Goal: Information Seeking & Learning: Find specific fact

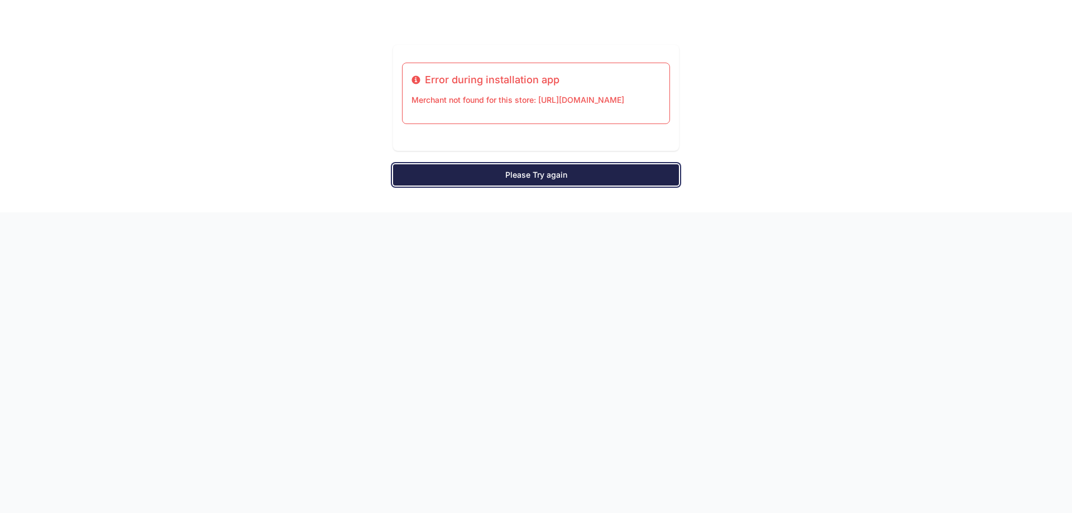
click at [516, 185] on link "Please Try again" at bounding box center [536, 174] width 286 height 21
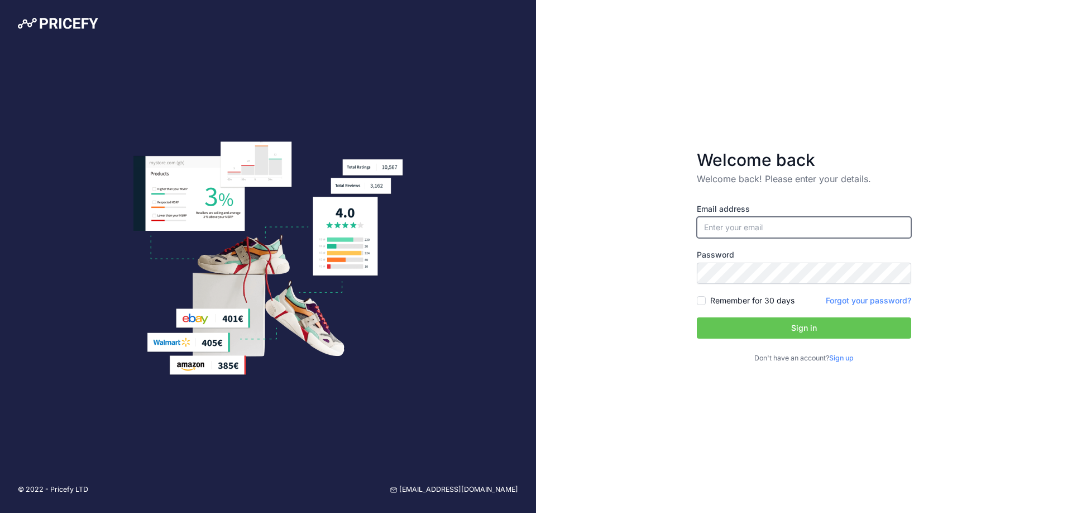
click at [785, 220] on input "email" at bounding box center [804, 227] width 214 height 21
type input "[EMAIL_ADDRESS][DOMAIN_NAME]"
click at [771, 240] on div "Email address [EMAIL_ADDRESS][DOMAIN_NAME] Password Remember for 30 days Sign up" at bounding box center [804, 283] width 214 height 160
click at [798, 322] on button "Sign in" at bounding box center [804, 327] width 214 height 21
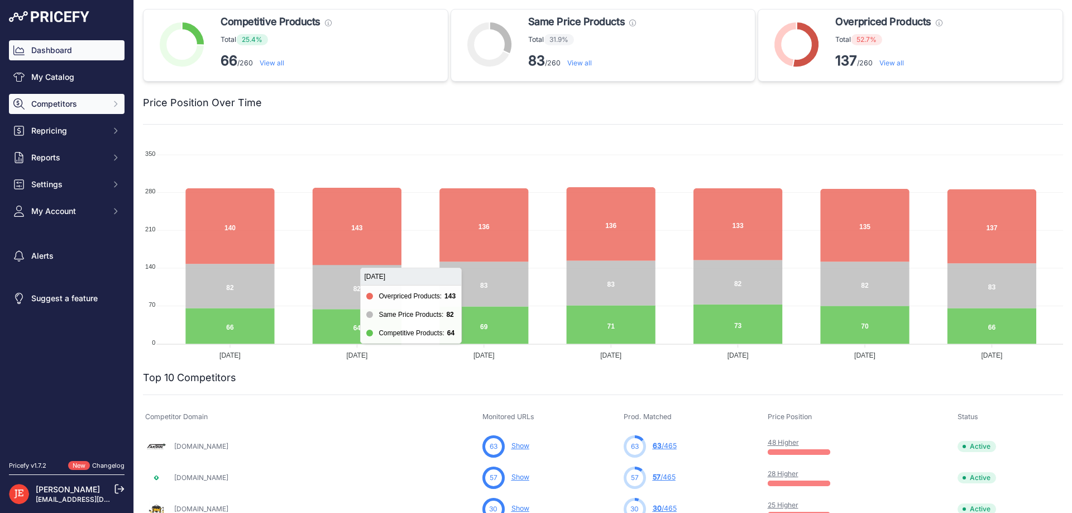
click at [87, 108] on span "Competitors" at bounding box center [67, 103] width 73 height 11
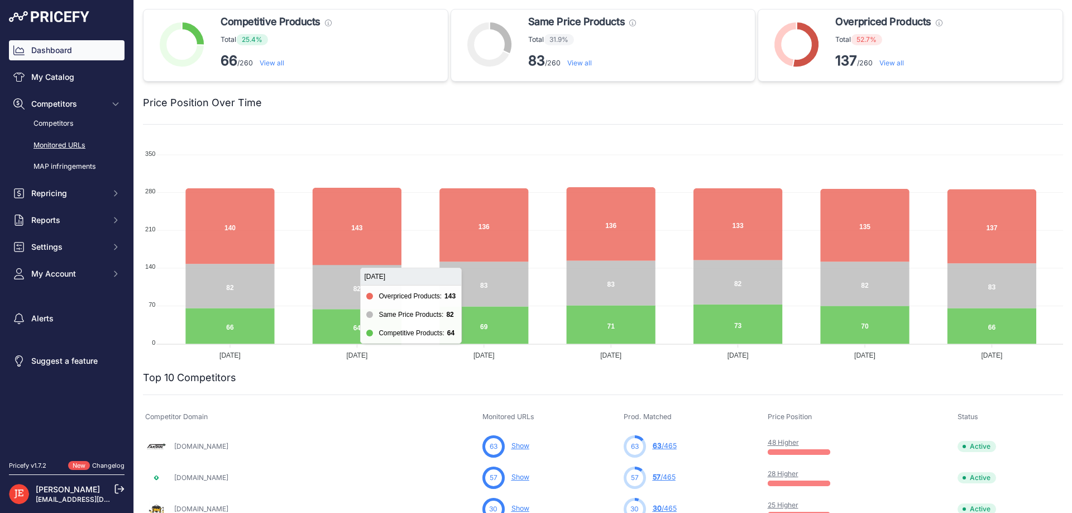
click at [64, 143] on link "Monitored URLs" at bounding box center [67, 146] width 116 height 20
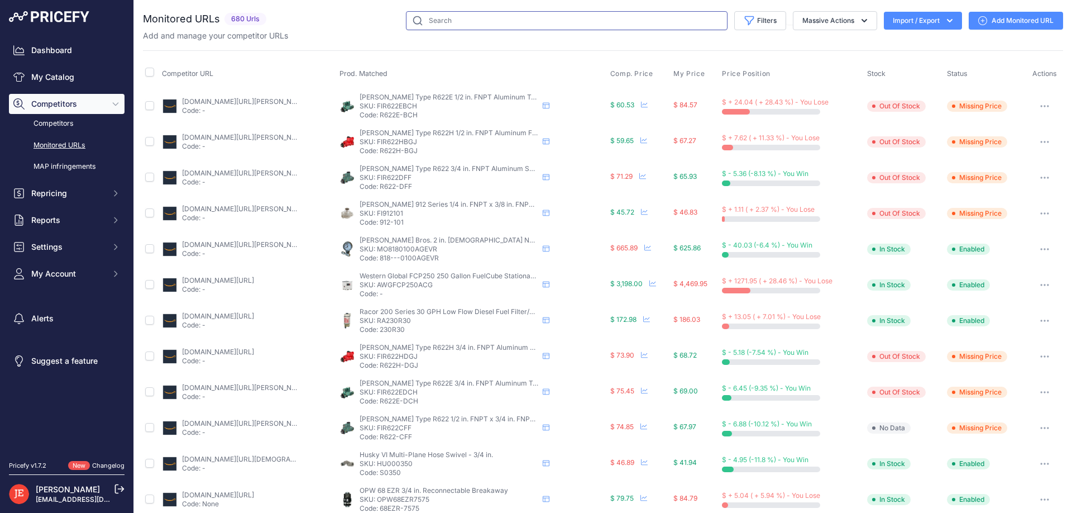
click at [481, 17] on input "text" at bounding box center [567, 20] width 322 height 19
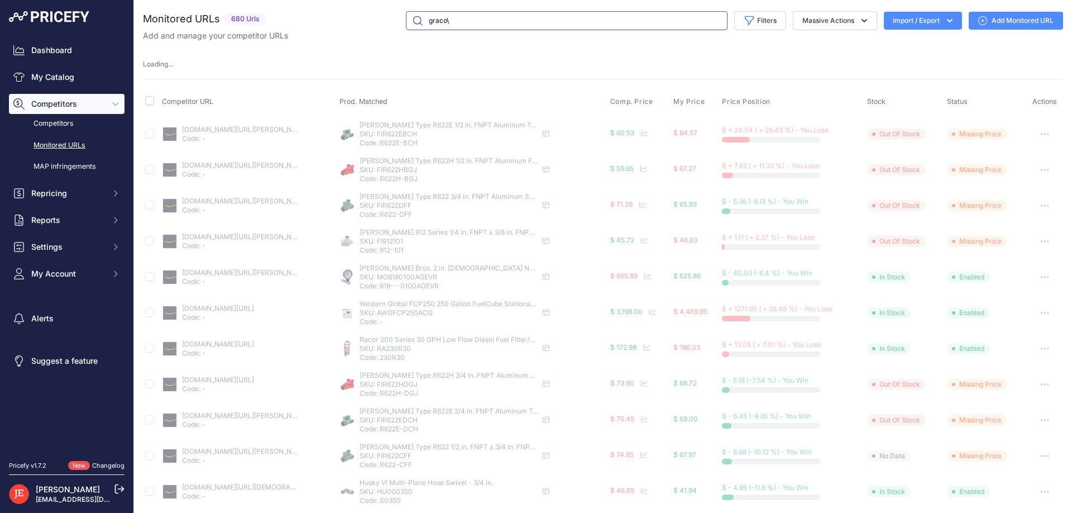
type input "graco"
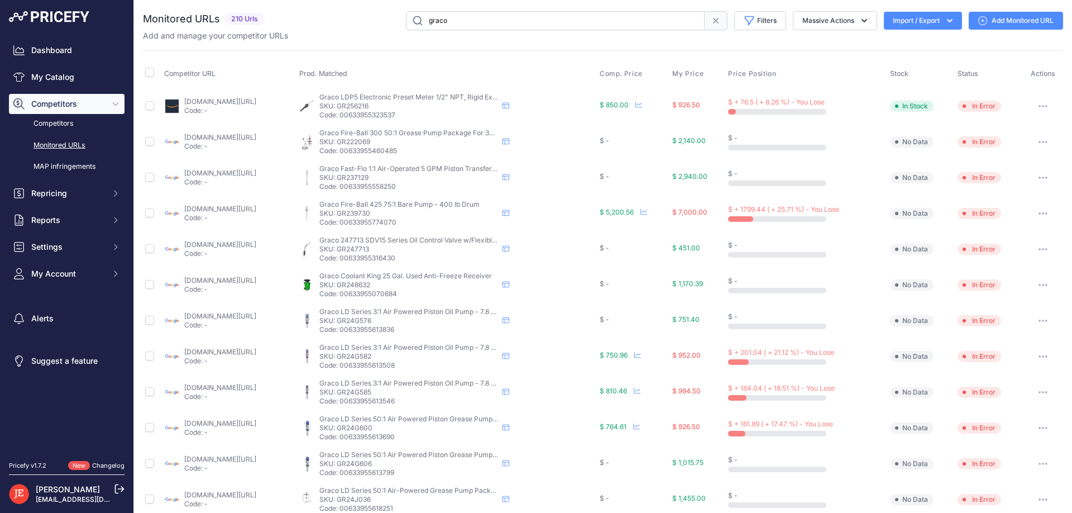
click at [799, 68] on th "Price Position" at bounding box center [807, 74] width 162 height 28
click at [776, 73] on span "Price Position" at bounding box center [752, 73] width 48 height 9
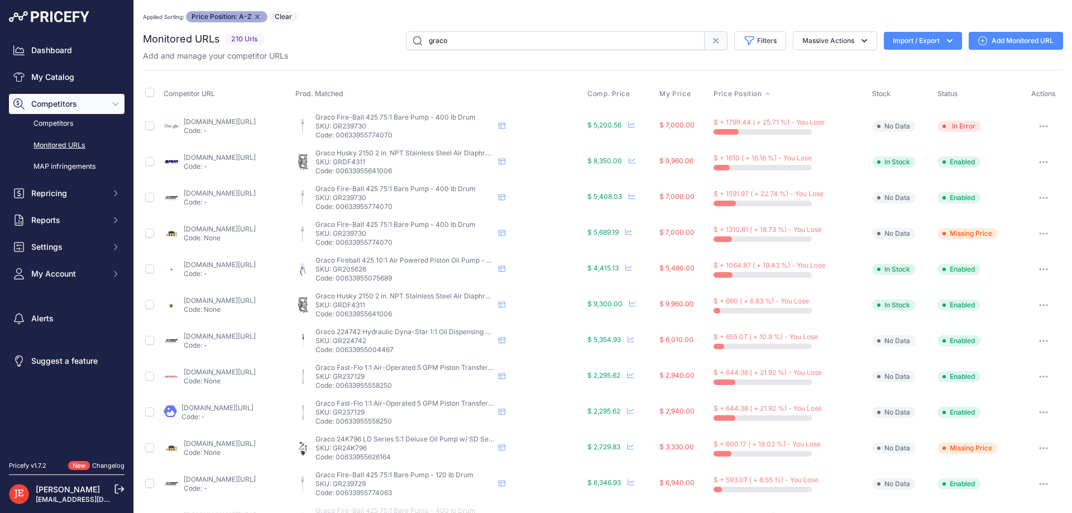
click at [407, 165] on p "SKU: GRDF4311" at bounding box center [404, 161] width 179 height 9
copy p "GRDF4311"
click at [399, 196] on p "SKU: GR239730" at bounding box center [404, 197] width 179 height 9
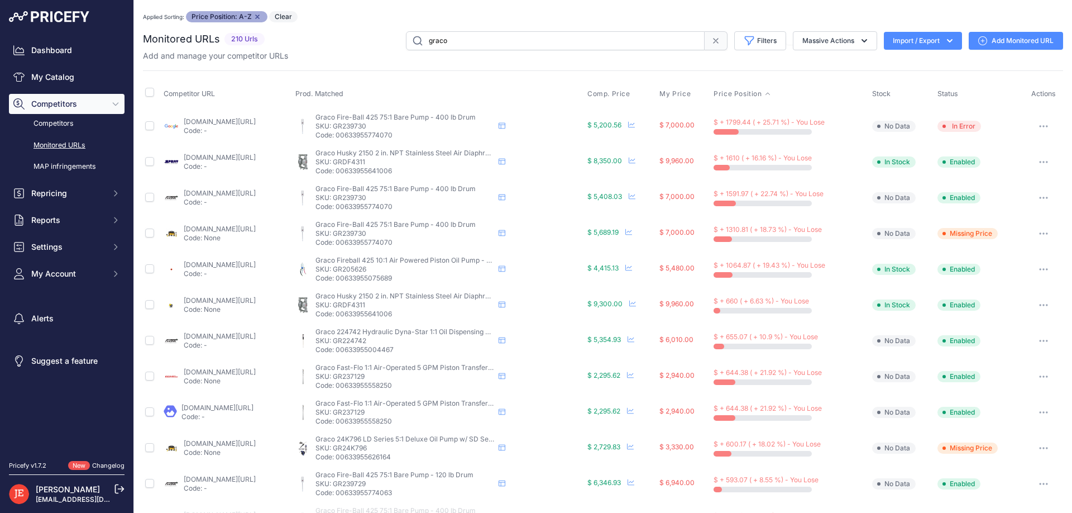
copy p "GR239730"
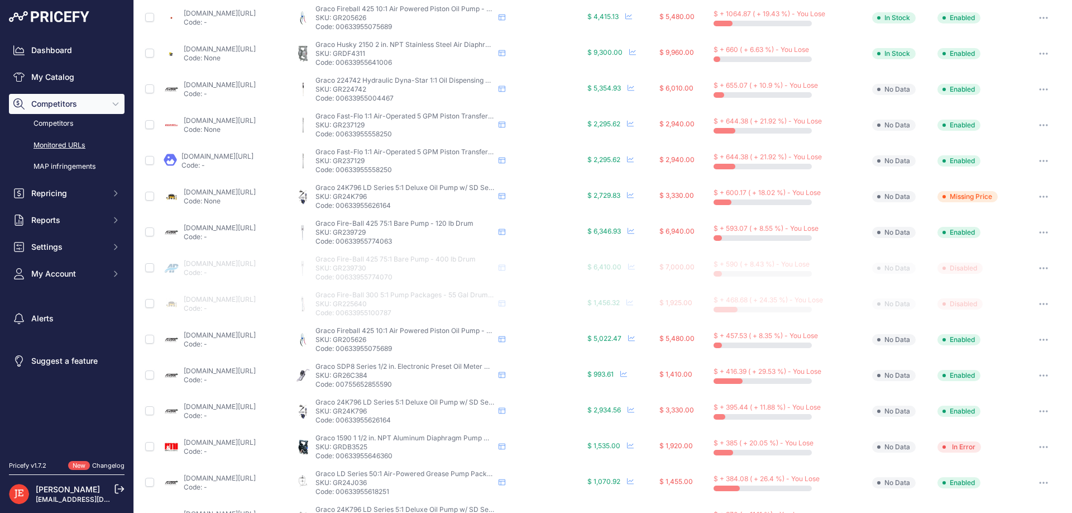
scroll to position [356, 0]
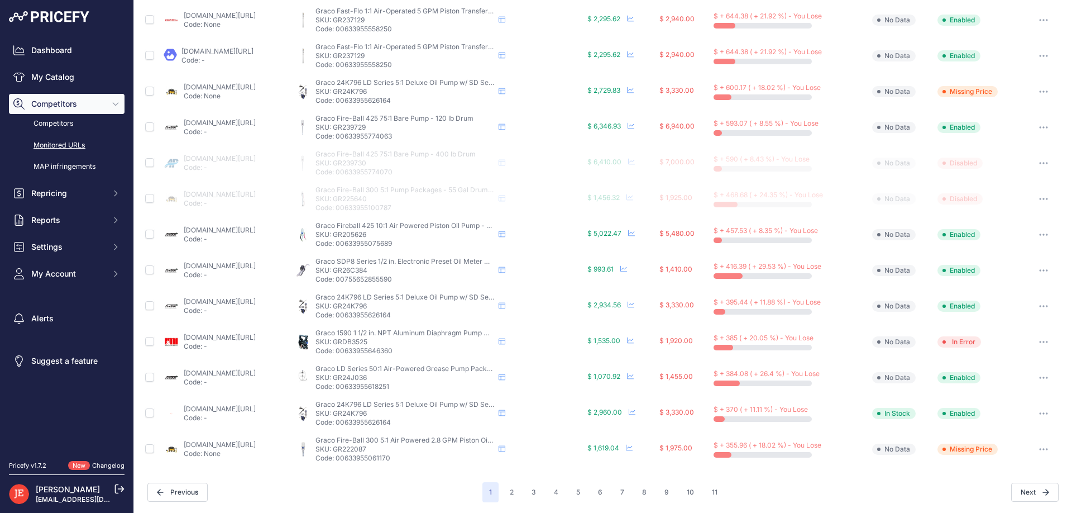
drag, startPoint x: 356, startPoint y: 487, endPoint x: 339, endPoint y: 436, distance: 54.2
click at [356, 486] on div "Previous" at bounding box center [314, 491] width 335 height 19
click at [397, 339] on p "SKU: GRDB3525" at bounding box center [404, 341] width 179 height 9
copy p "GRDB3525"
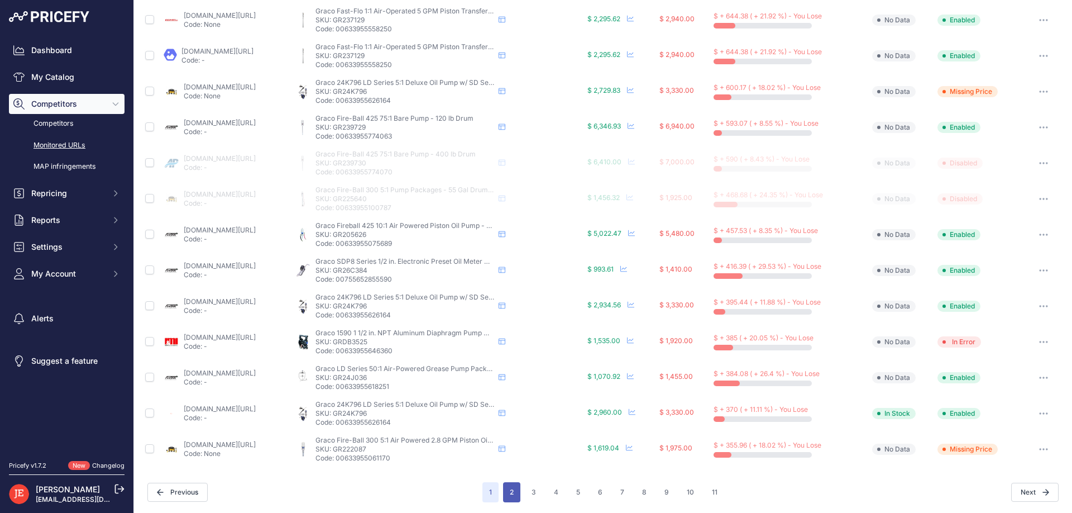
click at [508, 491] on button "2" at bounding box center [511, 492] width 17 height 20
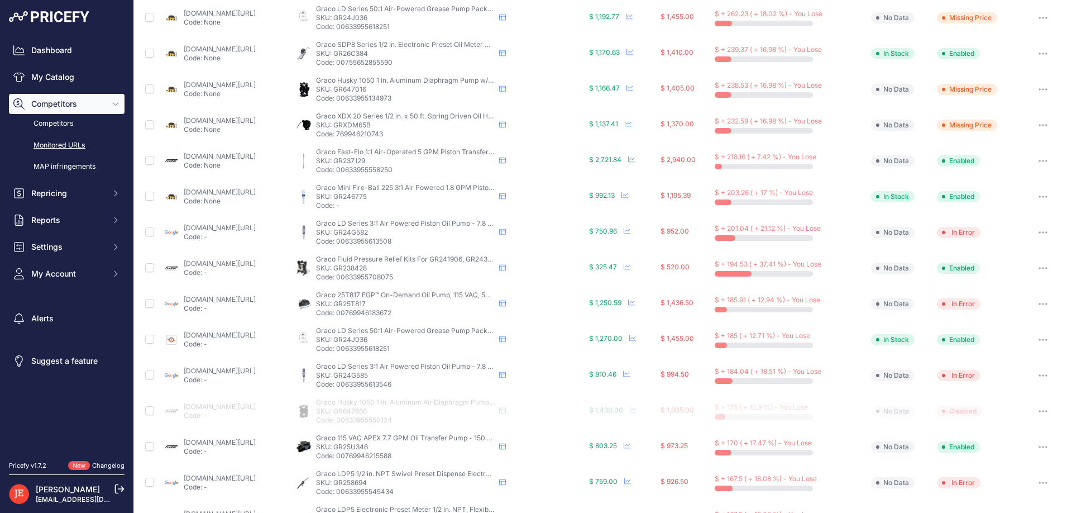
scroll to position [356, 0]
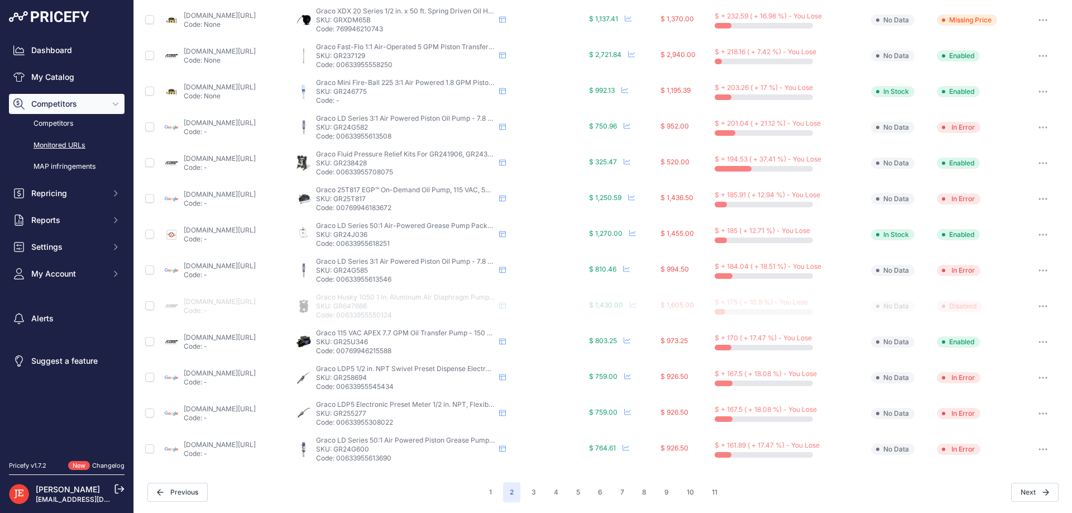
click at [581, 350] on div "Graco 115 VAC APEX 7.7 GPM Oil Transfer Pump - 150 PSI Graco 115 VAC APEX 7.7 G…" at bounding box center [440, 341] width 289 height 27
click at [535, 489] on button "3" at bounding box center [534, 492] width 18 height 20
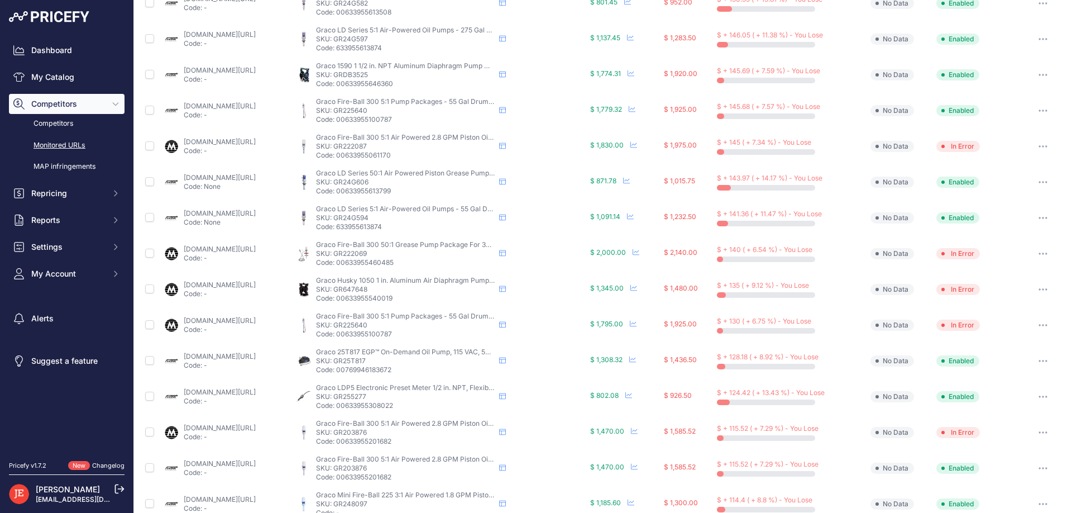
scroll to position [356, 0]
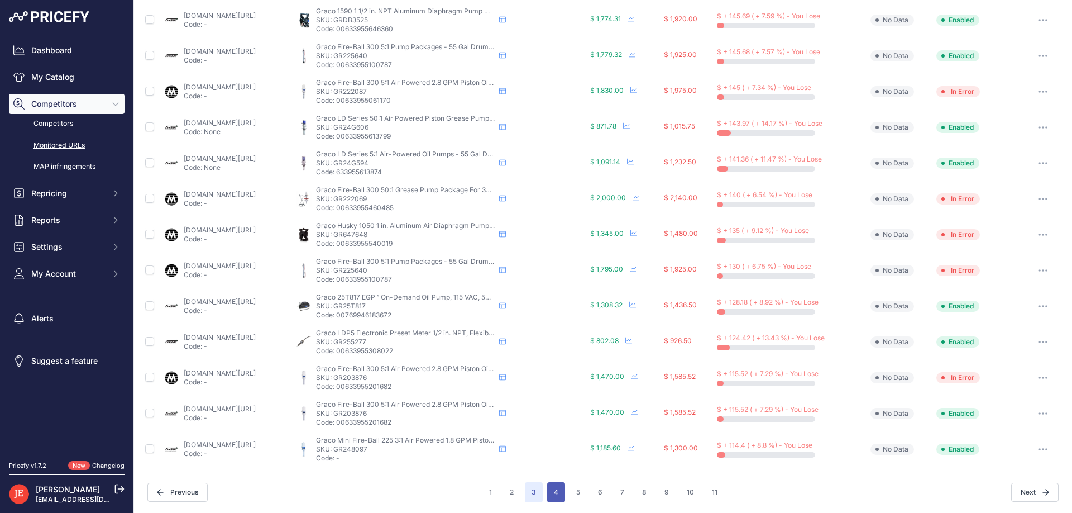
click at [555, 487] on button "4" at bounding box center [556, 492] width 18 height 20
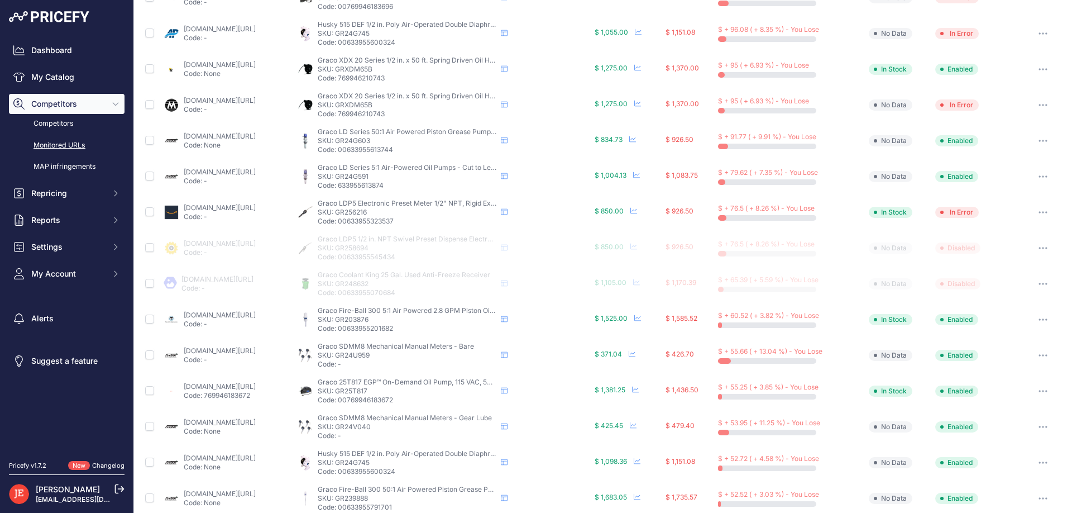
scroll to position [356, 0]
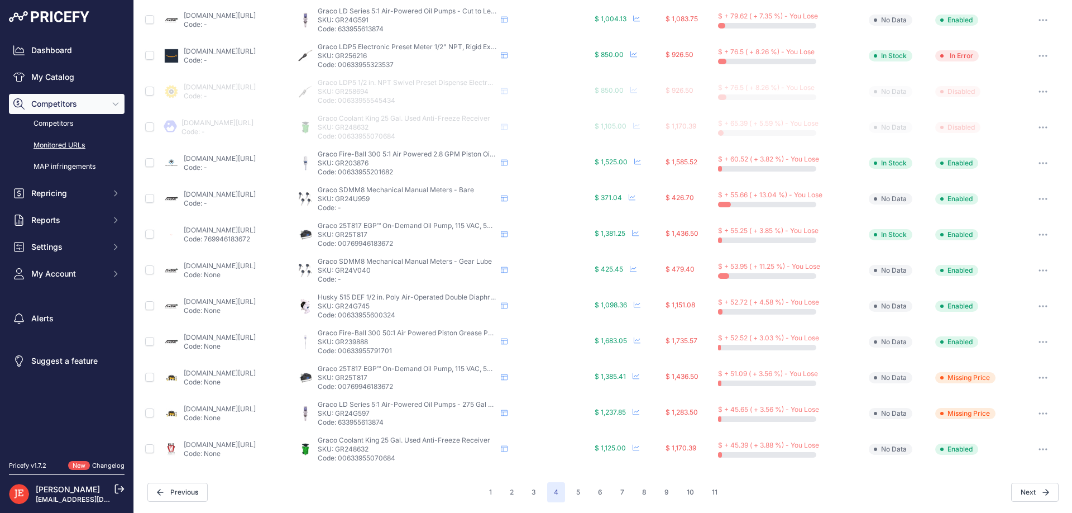
click at [397, 266] on p "SKU: GR24V040" at bounding box center [407, 270] width 179 height 9
copy p "GR24V040"
click at [494, 492] on button "1" at bounding box center [490, 492] width 16 height 20
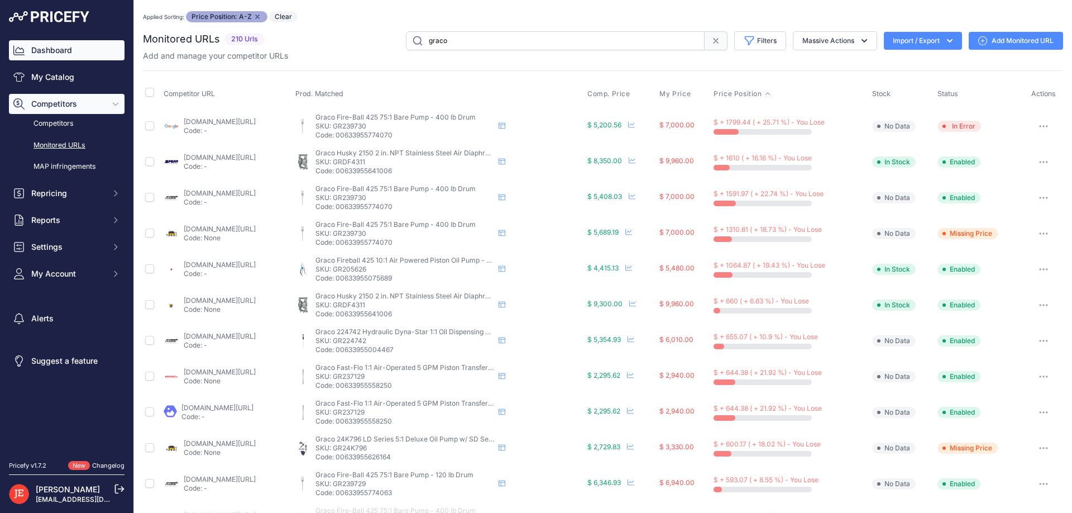
click at [60, 51] on link "Dashboard" at bounding box center [67, 50] width 116 height 20
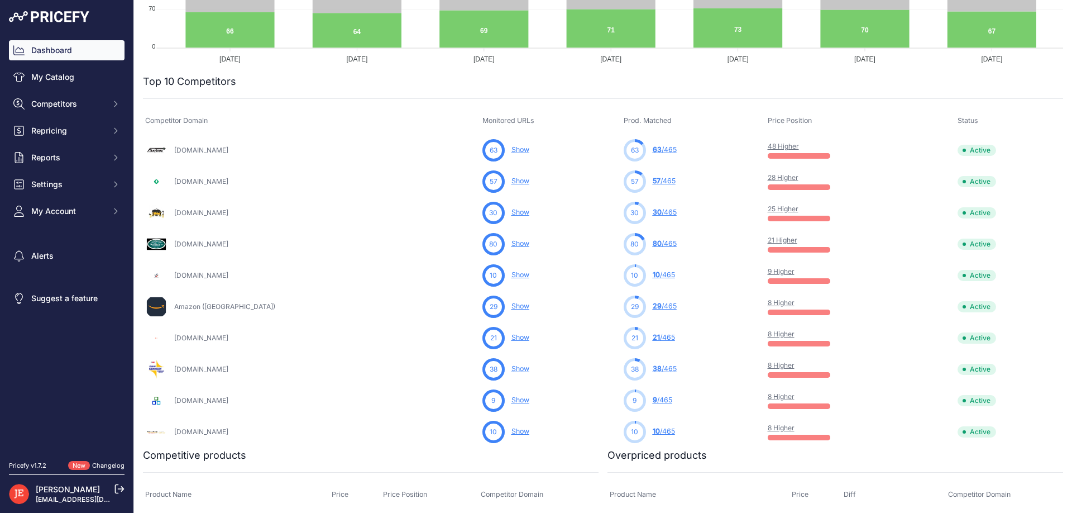
scroll to position [302, 0]
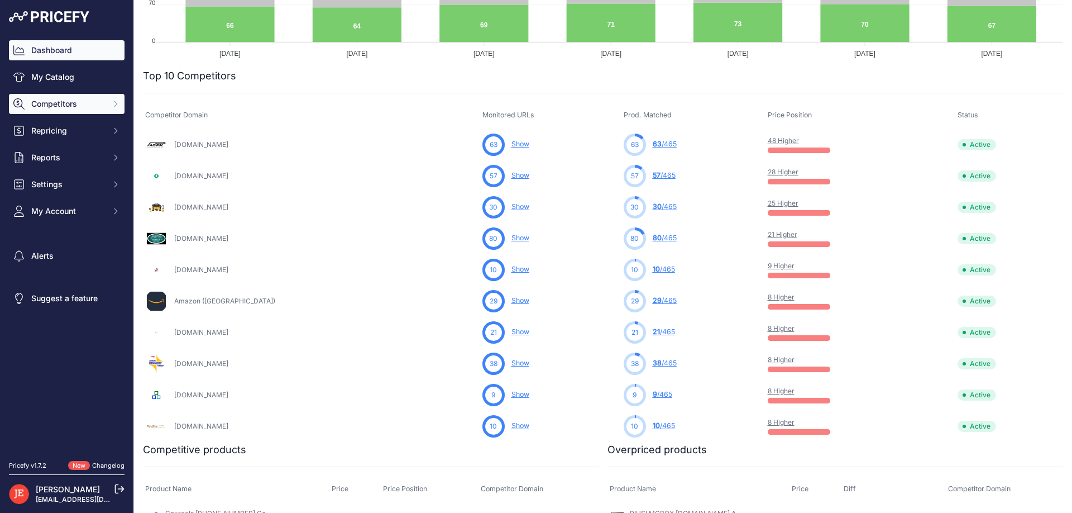
click at [92, 95] on button "Competitors" at bounding box center [67, 104] width 116 height 20
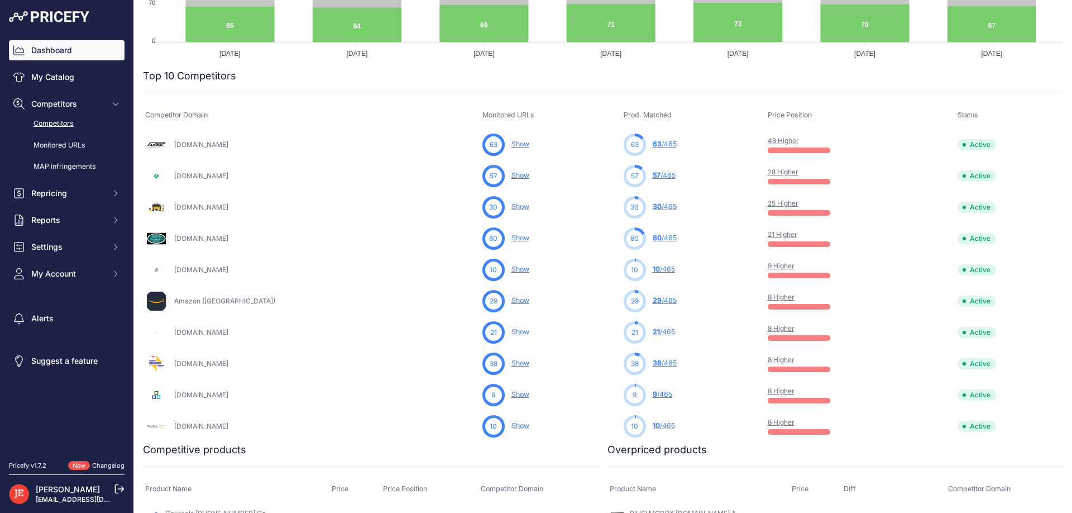
click at [75, 125] on link "Competitors" at bounding box center [67, 124] width 116 height 20
click at [75, 146] on link "Monitored URLs" at bounding box center [67, 146] width 116 height 20
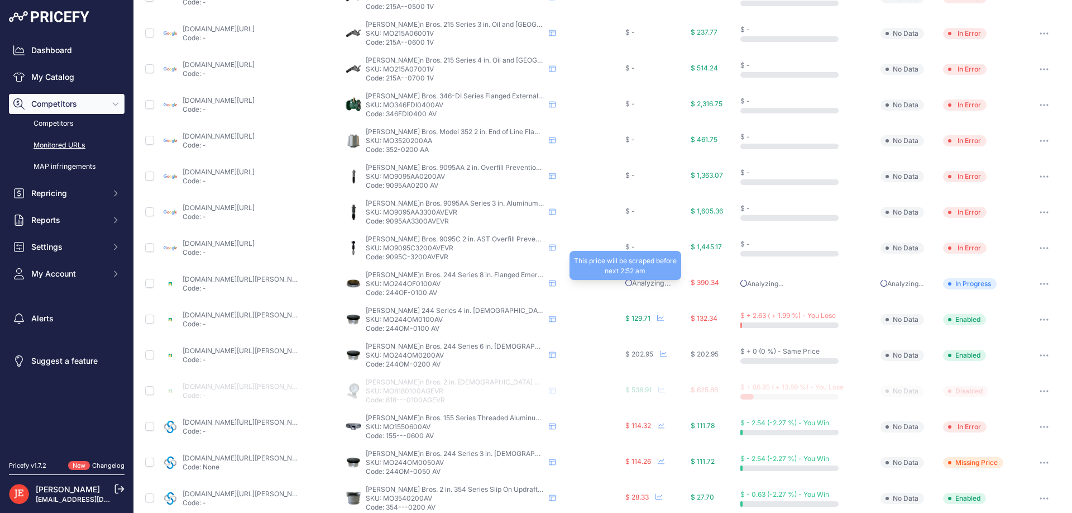
scroll to position [336, 0]
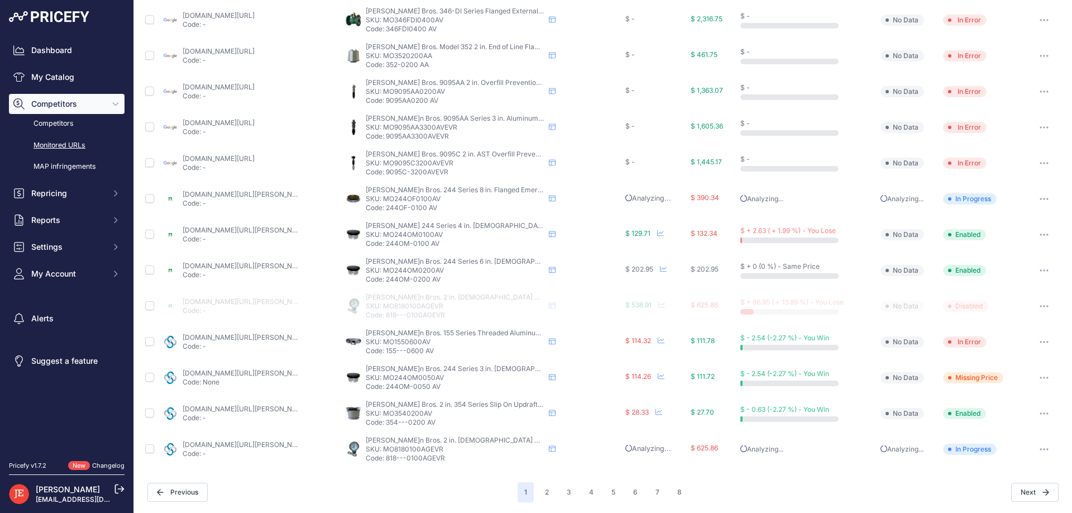
click at [418, 233] on p "SKU: MO244OM0100AV" at bounding box center [455, 234] width 179 height 9
copy p "MO244OM0100AV"
click at [542, 490] on button "2" at bounding box center [546, 492] width 17 height 20
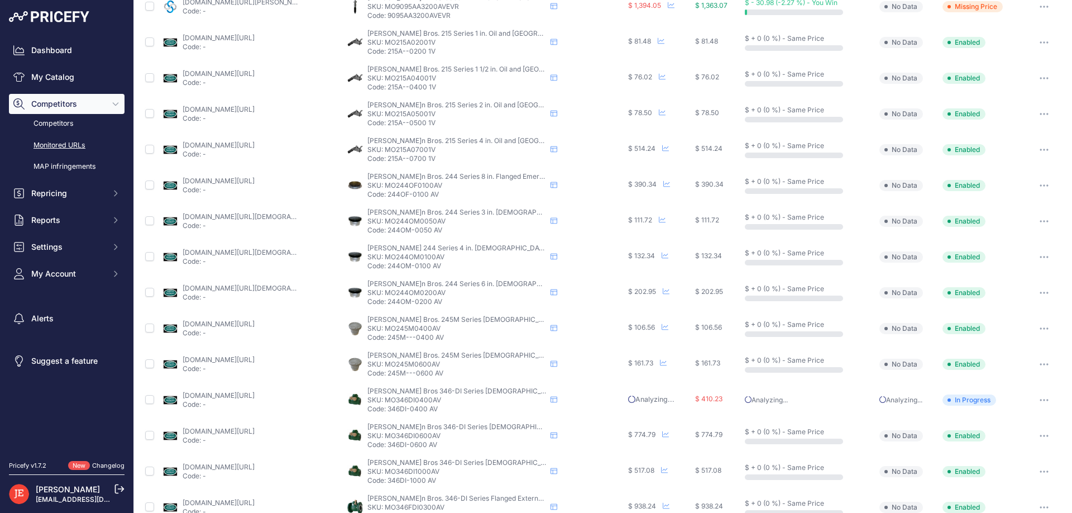
scroll to position [336, 0]
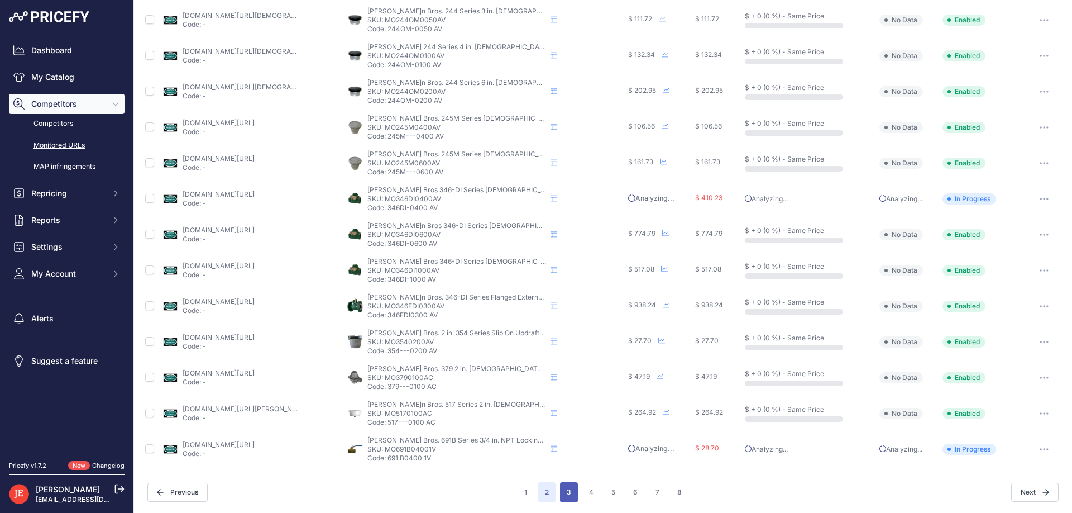
click at [568, 494] on button "3" at bounding box center [569, 492] width 18 height 20
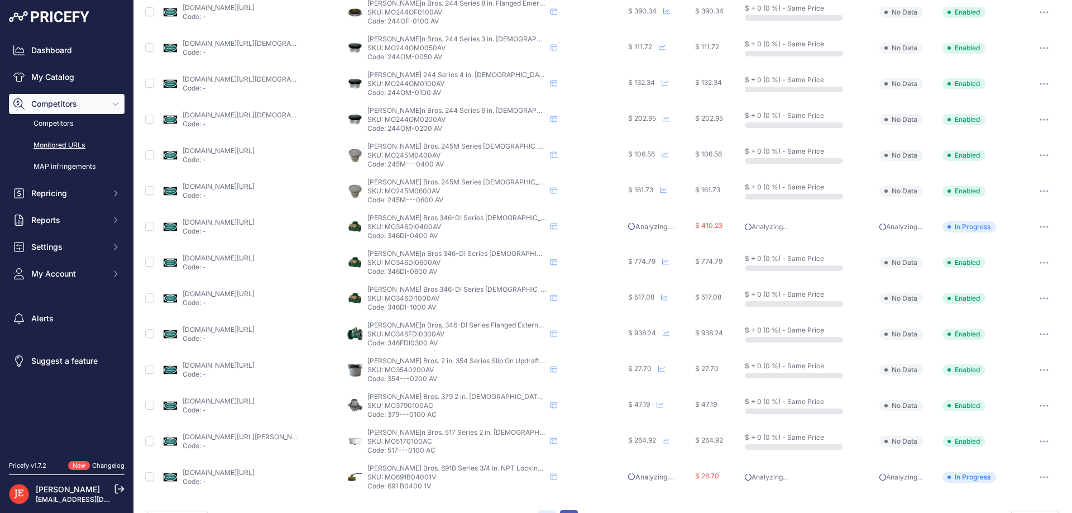
scroll to position [364, 0]
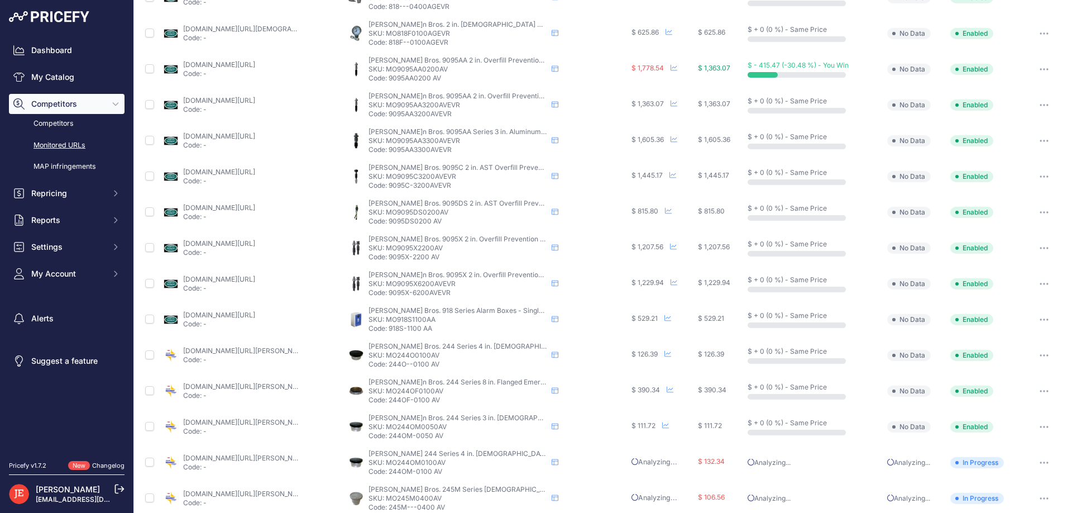
scroll to position [336, 0]
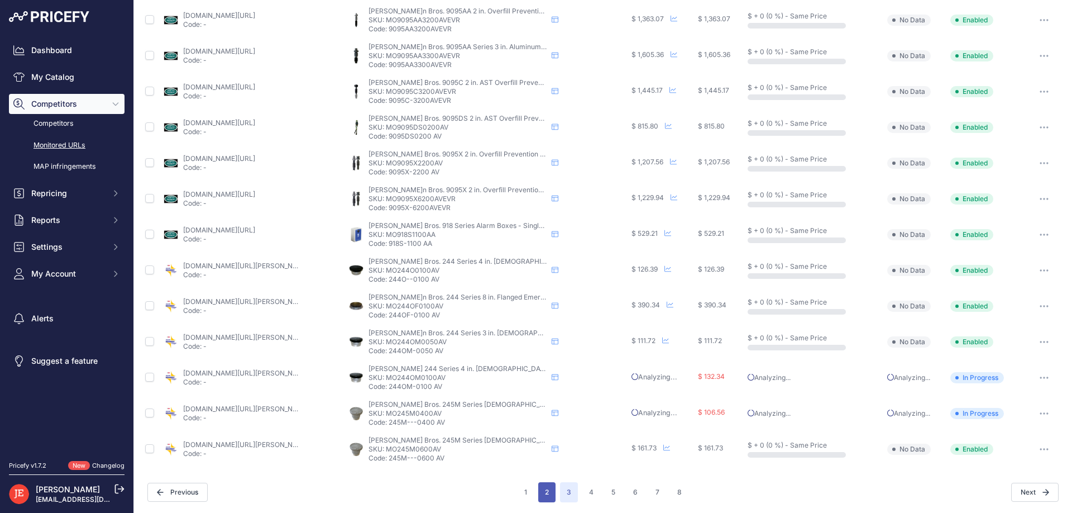
click at [547, 490] on button "2" at bounding box center [546, 492] width 17 height 20
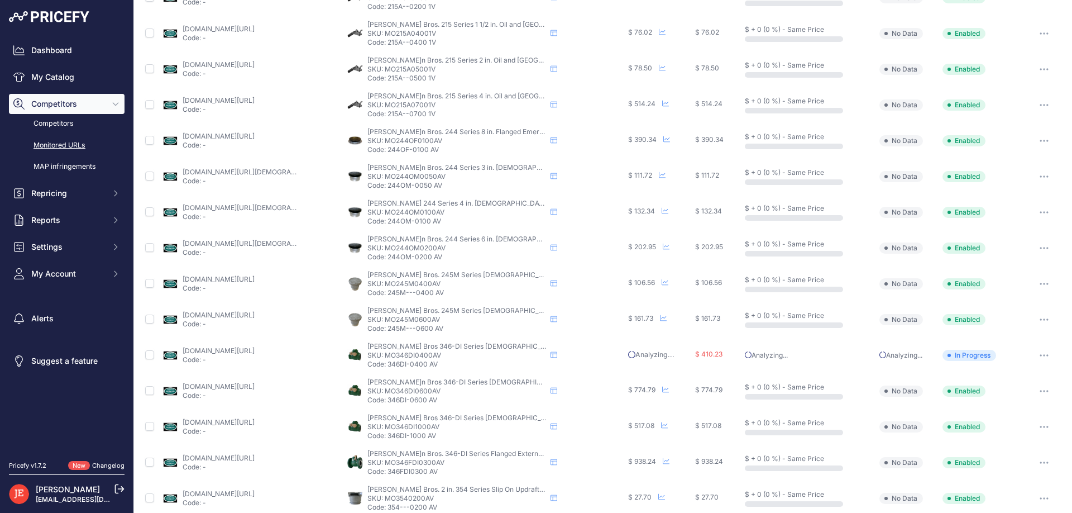
scroll to position [336, 0]
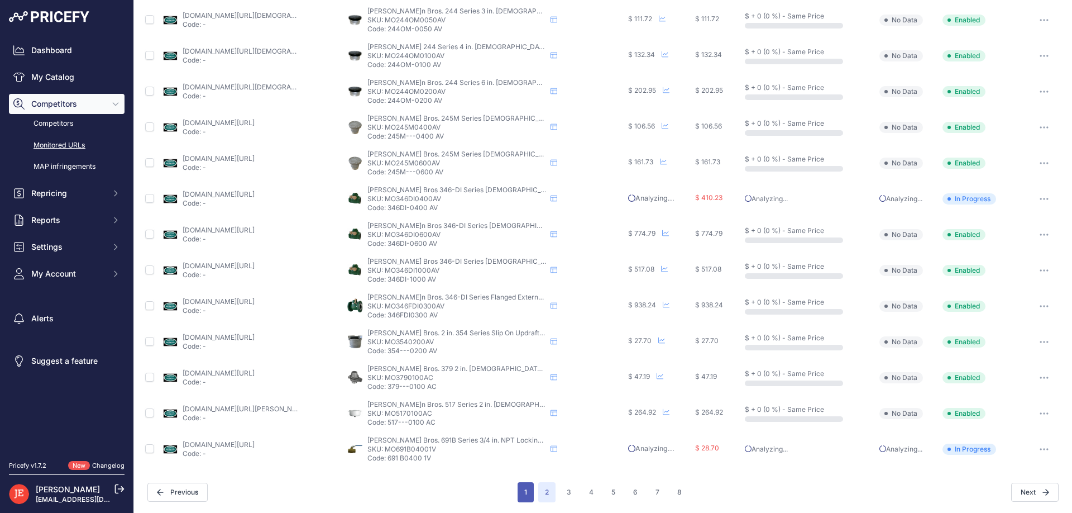
click at [524, 490] on button "1" at bounding box center [526, 492] width 16 height 20
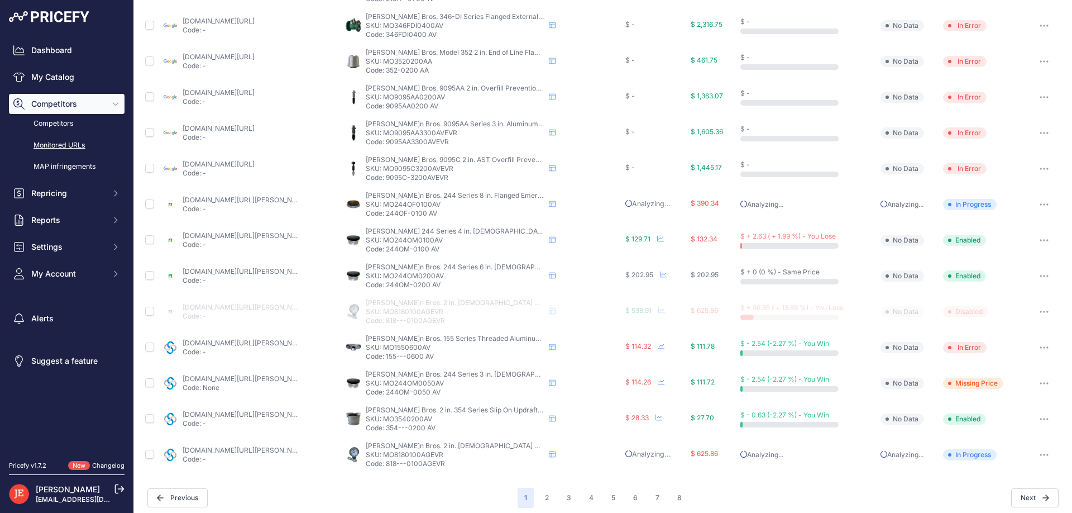
scroll to position [336, 0]
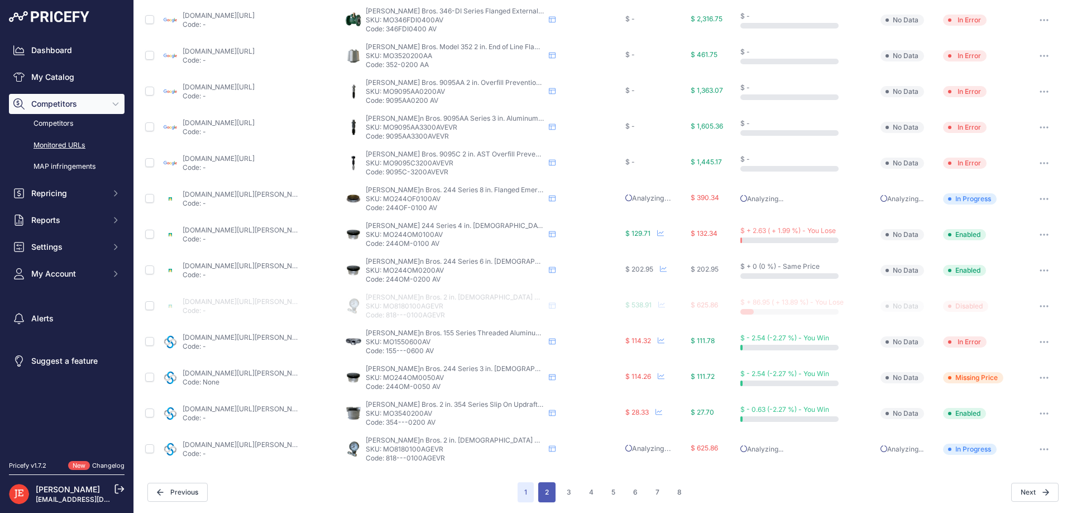
click at [542, 488] on button "2" at bounding box center [546, 492] width 17 height 20
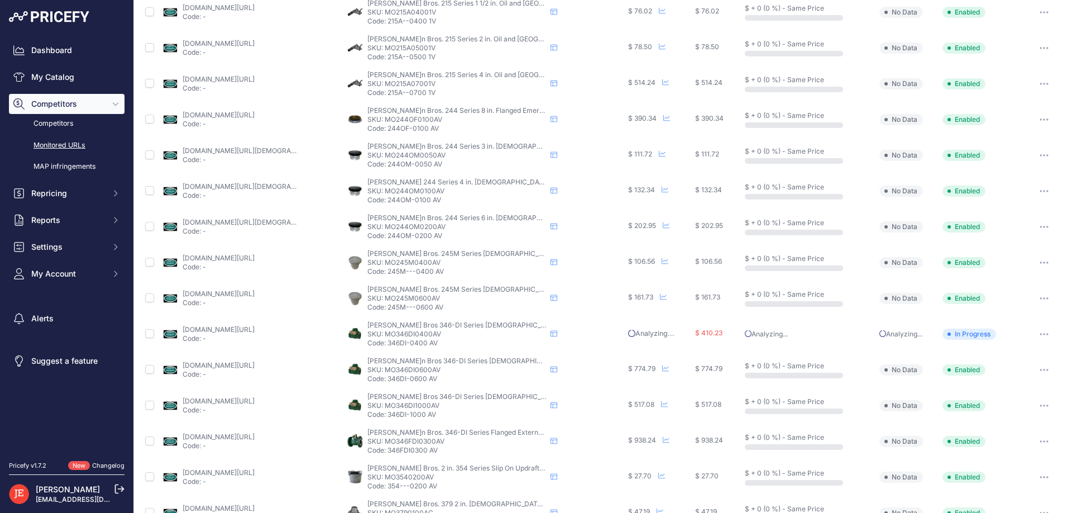
scroll to position [336, 0]
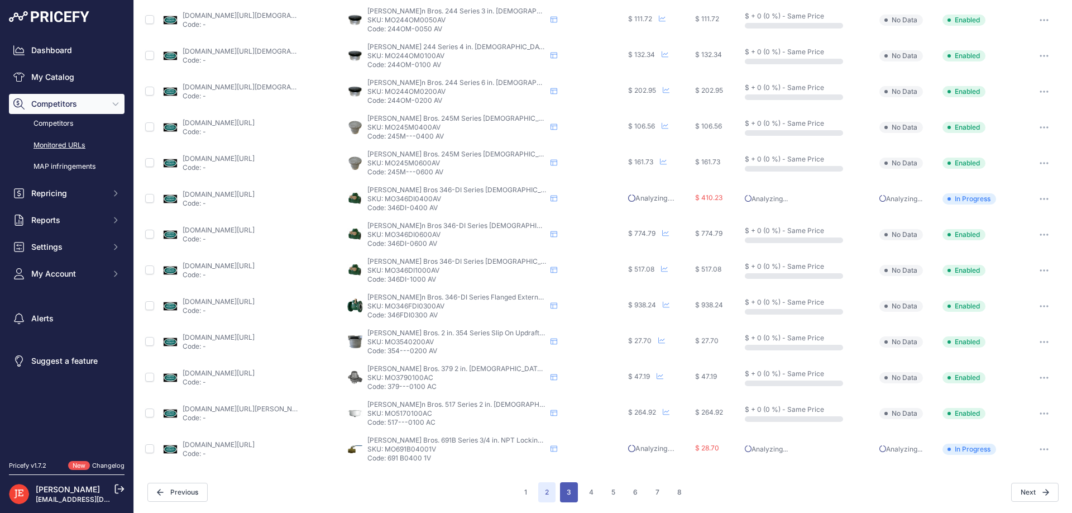
click at [571, 492] on button "3" at bounding box center [569, 492] width 18 height 20
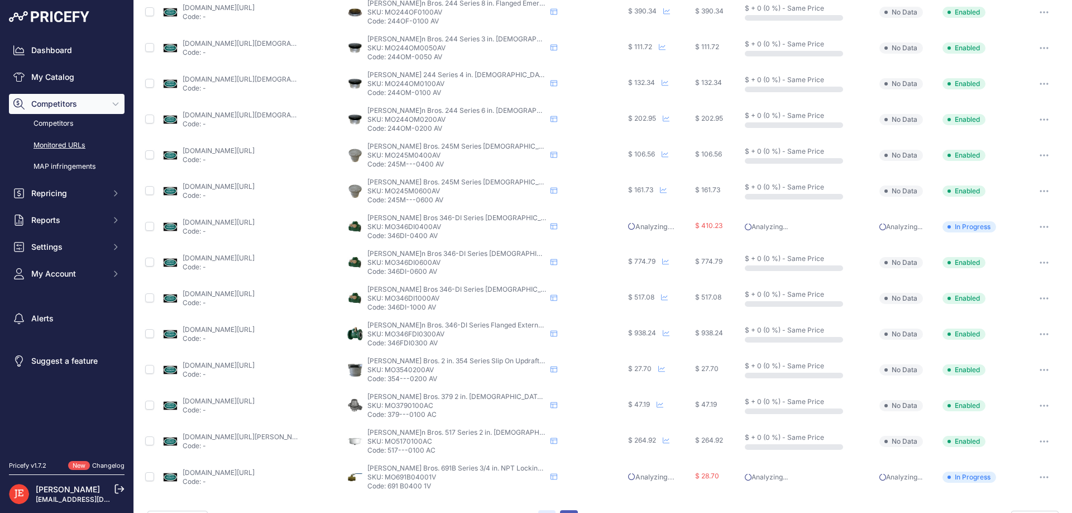
scroll to position [364, 0]
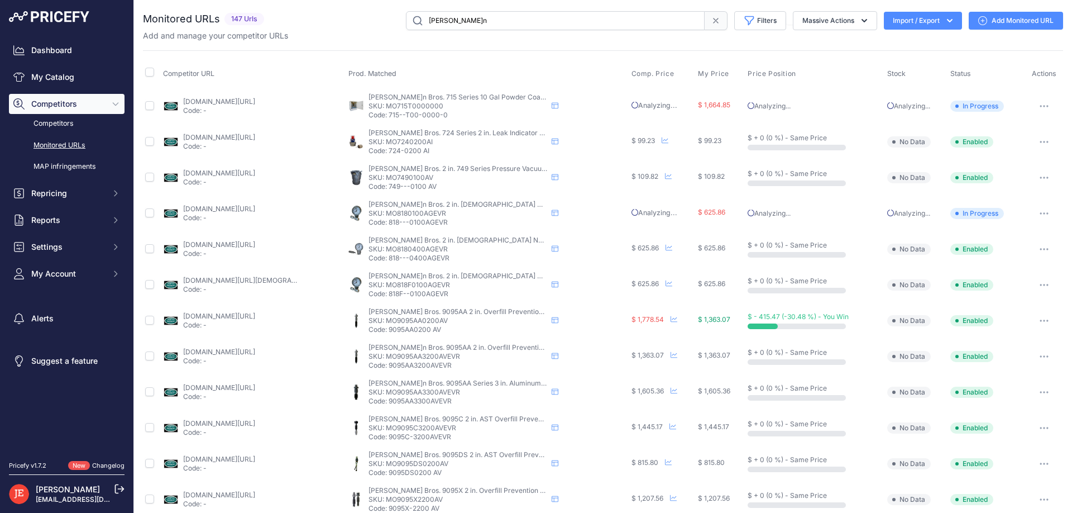
drag, startPoint x: 508, startPoint y: 14, endPoint x: 208, endPoint y: 7, distance: 299.4
click at [406, 11] on input "morrison" at bounding box center [555, 20] width 299 height 19
paste input "MP34141"
type input "MP34141"
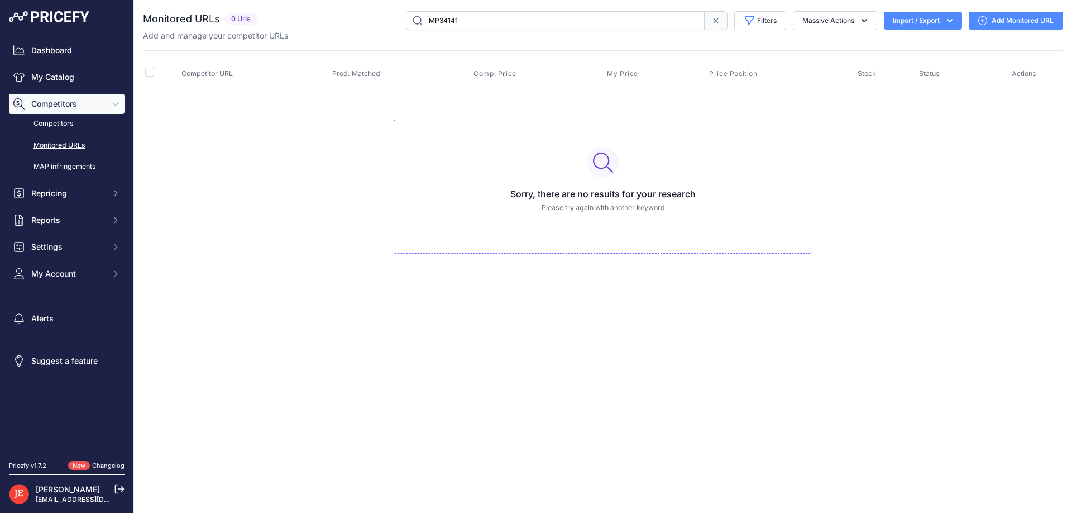
click at [69, 147] on link "Monitored URLs" at bounding box center [67, 146] width 116 height 20
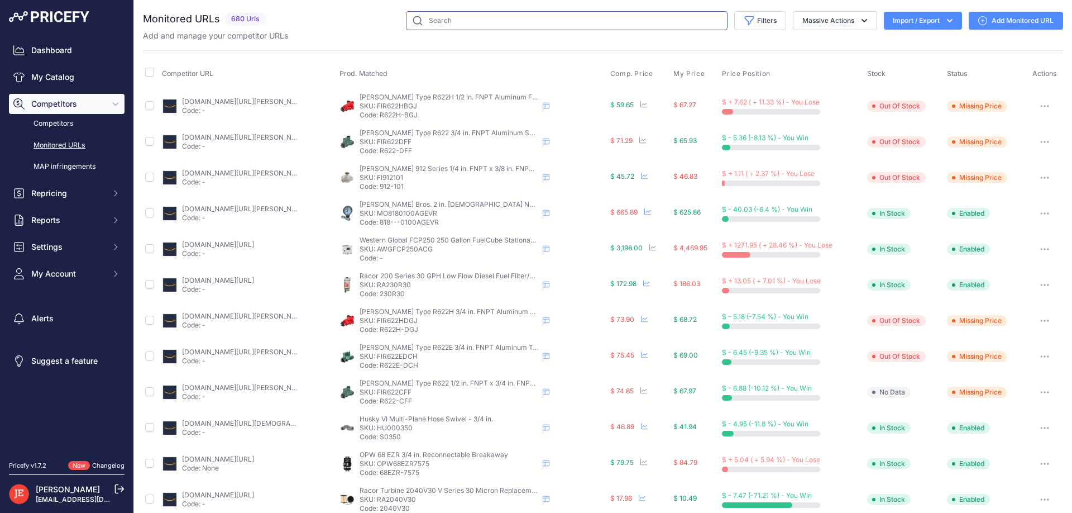
click at [453, 16] on input "text" at bounding box center [567, 20] width 322 height 19
type input "western global"
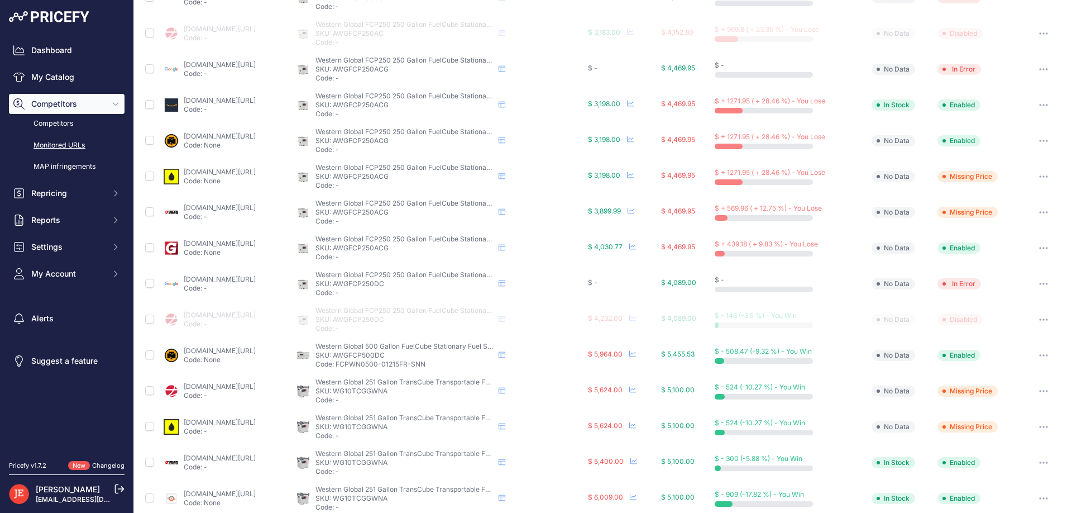
scroll to position [302, 0]
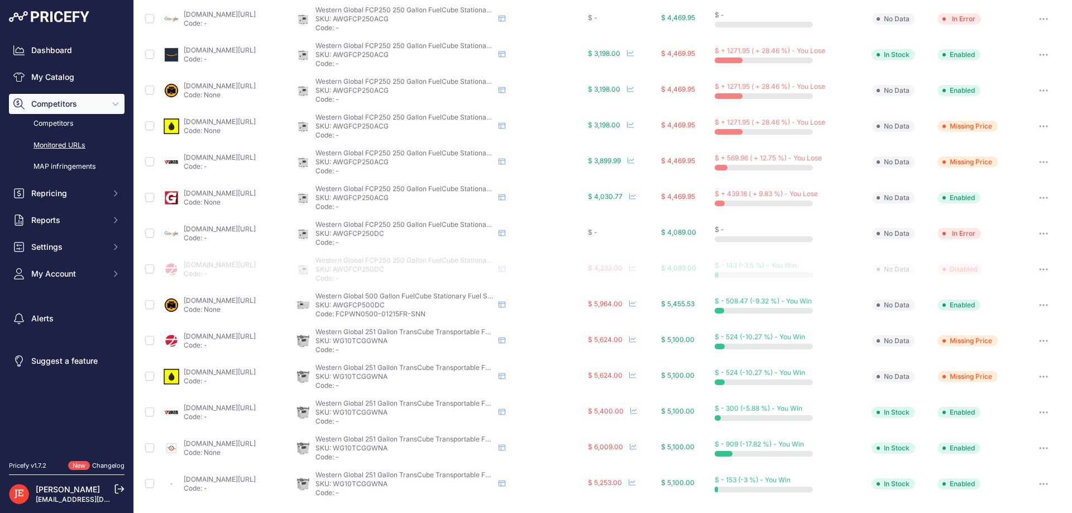
click at [410, 160] on p "SKU: AWGFCP250ACG" at bounding box center [404, 161] width 179 height 9
copy p "AWGFCP250ACG"
drag, startPoint x: 660, startPoint y: 162, endPoint x: 661, endPoint y: 152, distance: 9.6
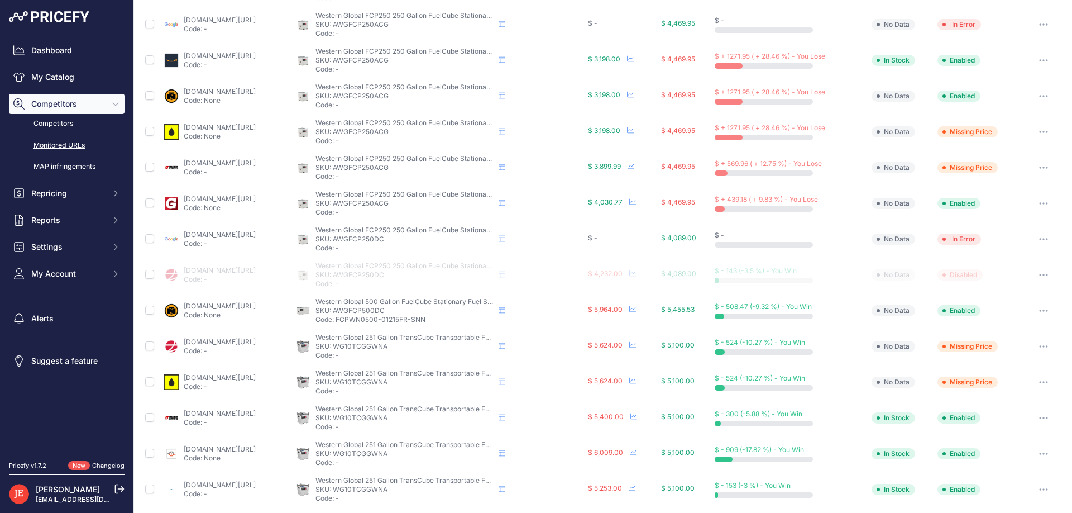
scroll to position [295, 0]
click at [634, 167] on icon at bounding box center [631, 167] width 7 height 7
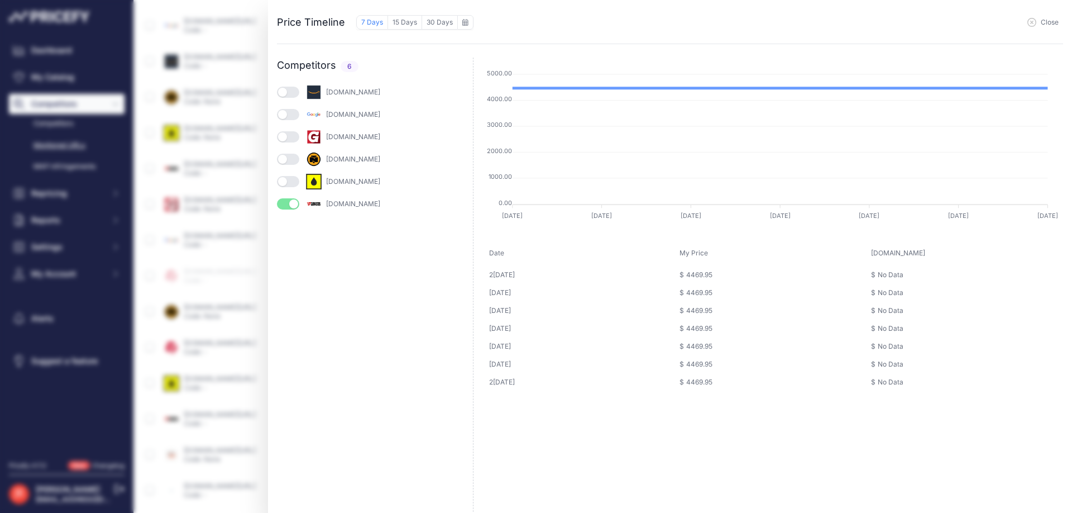
click at [1032, 23] on icon "button" at bounding box center [1032, 22] width 8 height 8
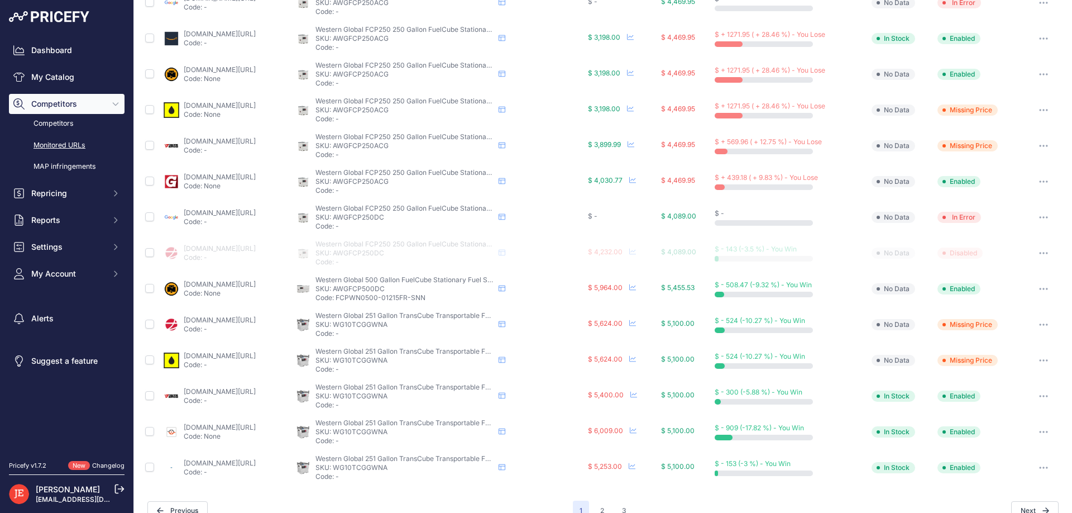
scroll to position [336, 0]
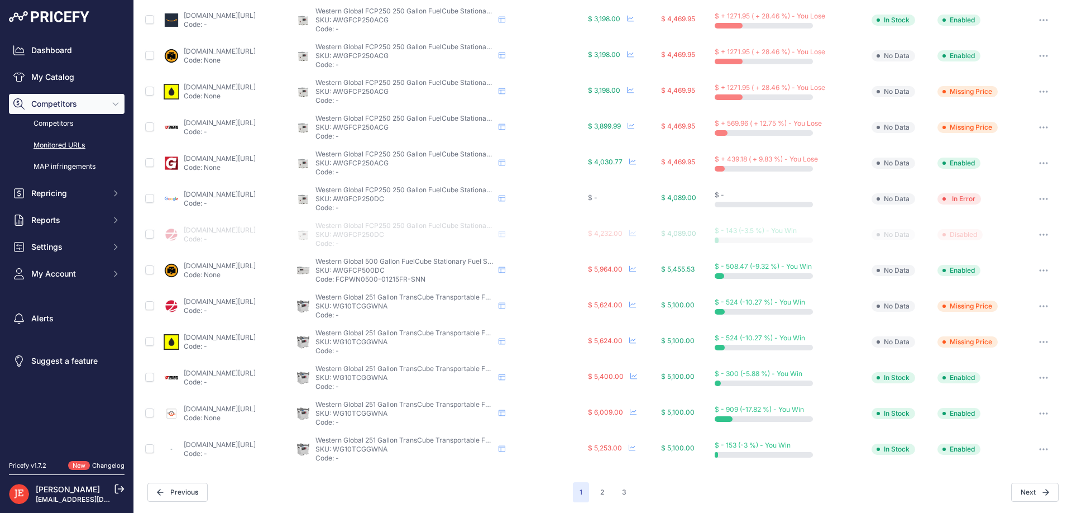
click at [409, 269] on p "SKU: AWGFCP500DC" at bounding box center [404, 270] width 179 height 9
click at [403, 195] on p "SKU: AWGFCP250DC" at bounding box center [404, 198] width 179 height 9
copy p "AWGFCP250DC"
